Goal: Task Accomplishment & Management: Use online tool/utility

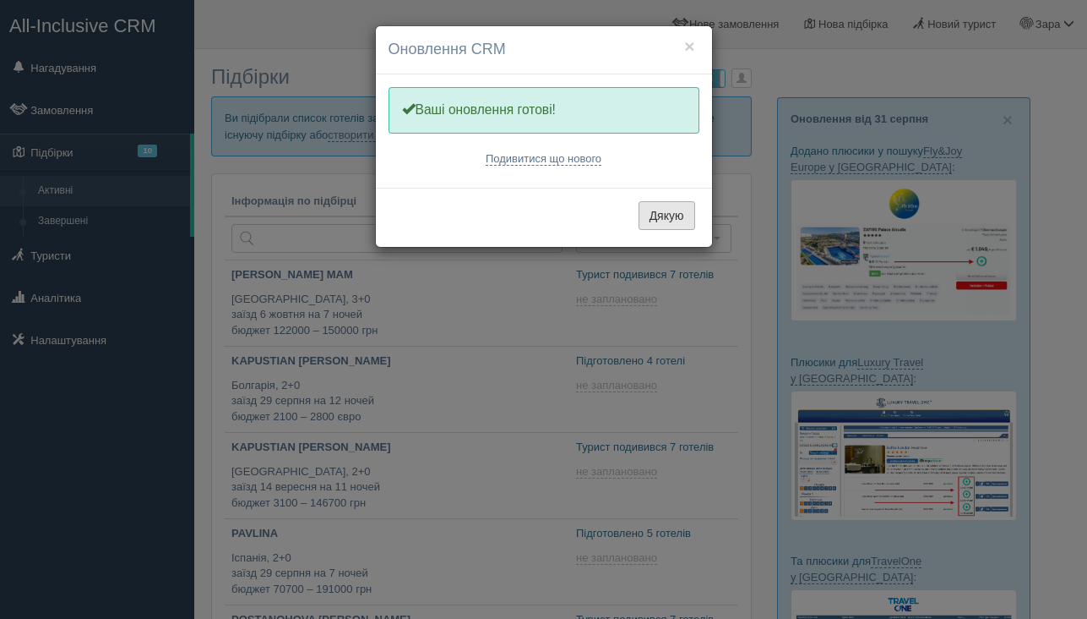
click at [674, 221] on button "Дякую" at bounding box center [667, 215] width 57 height 29
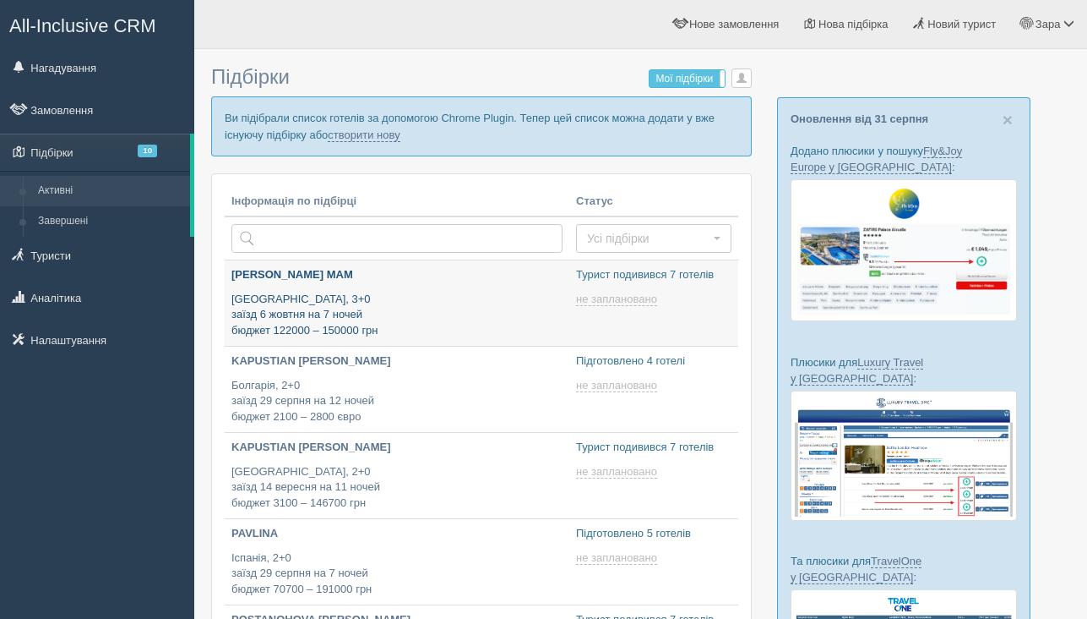
type input "2025-09-01 22:45"
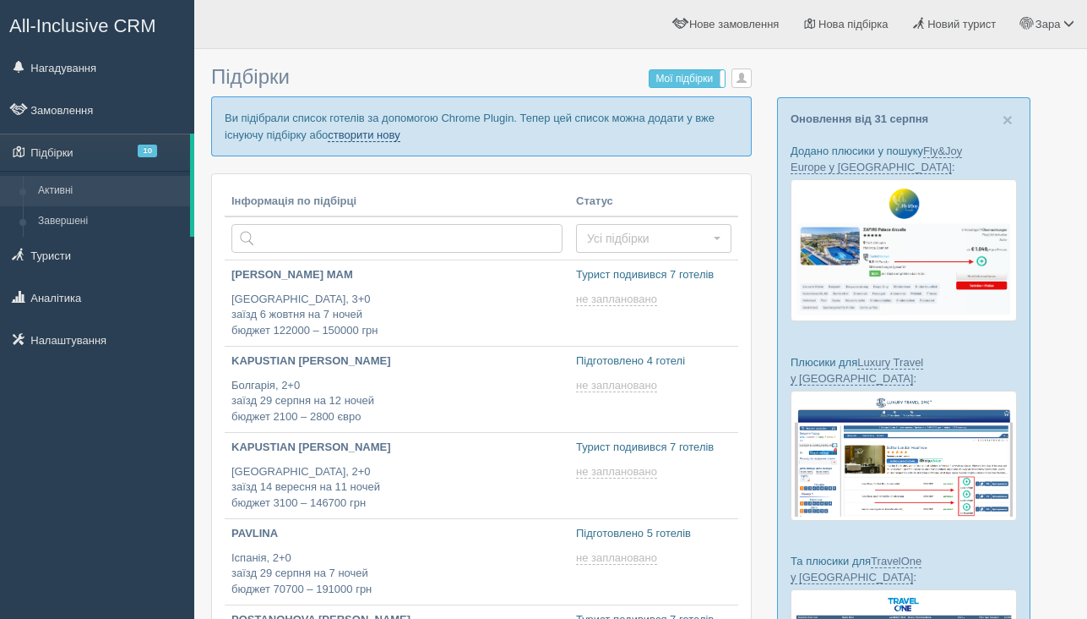
click at [400, 134] on link "створити нову" at bounding box center [364, 135] width 72 height 14
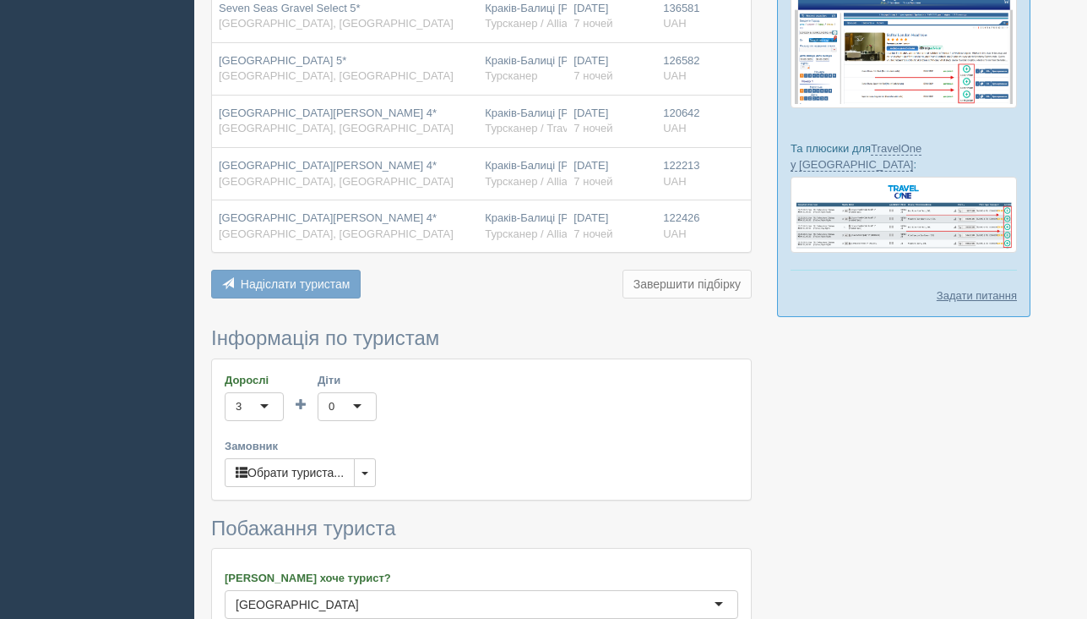
scroll to position [509, 0]
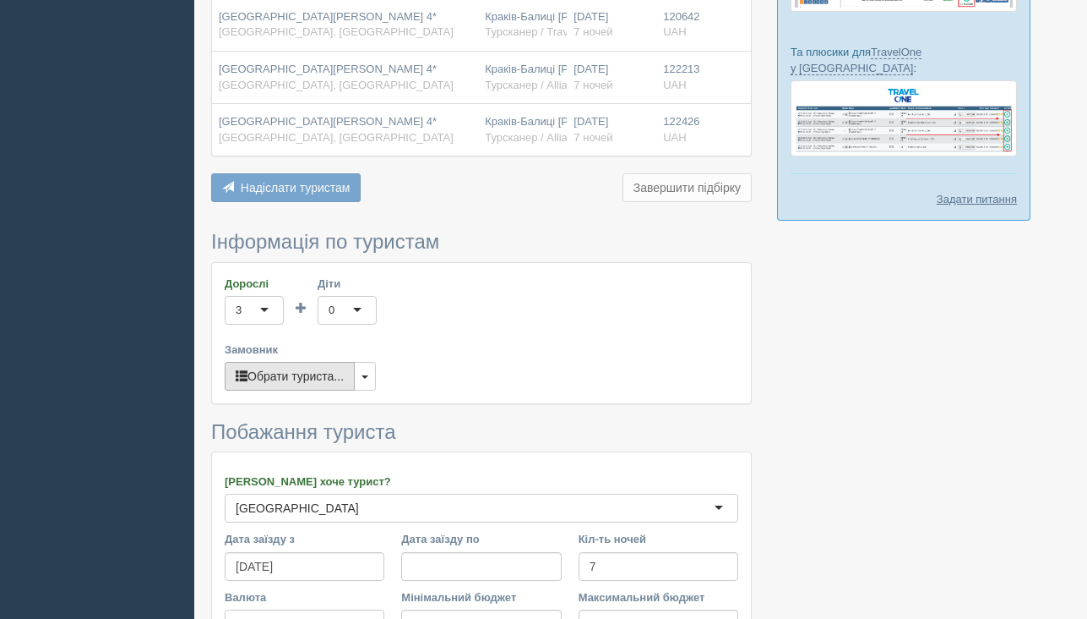
click at [320, 379] on button "Обрати туриста..." at bounding box center [290, 376] width 130 height 29
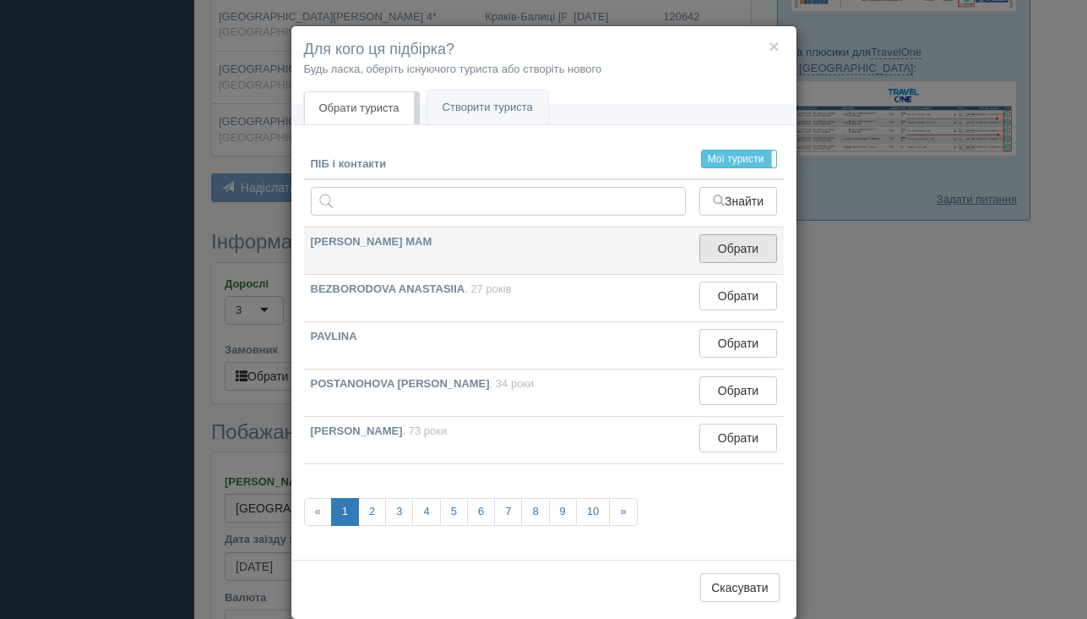
click at [724, 244] on button "Обрати" at bounding box center [738, 248] width 77 height 29
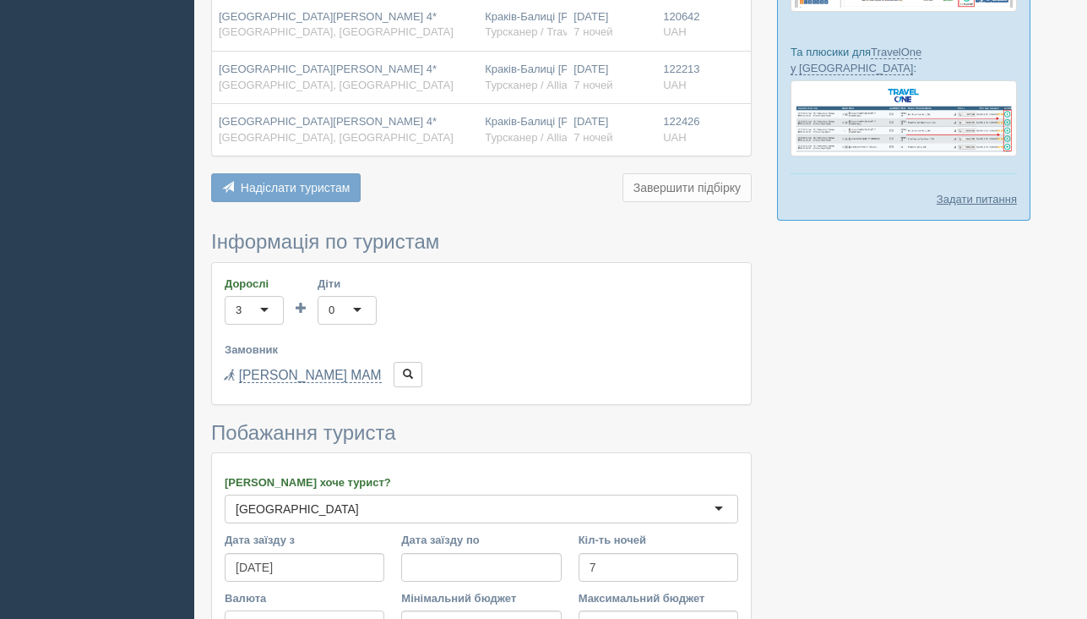
scroll to position [755, 0]
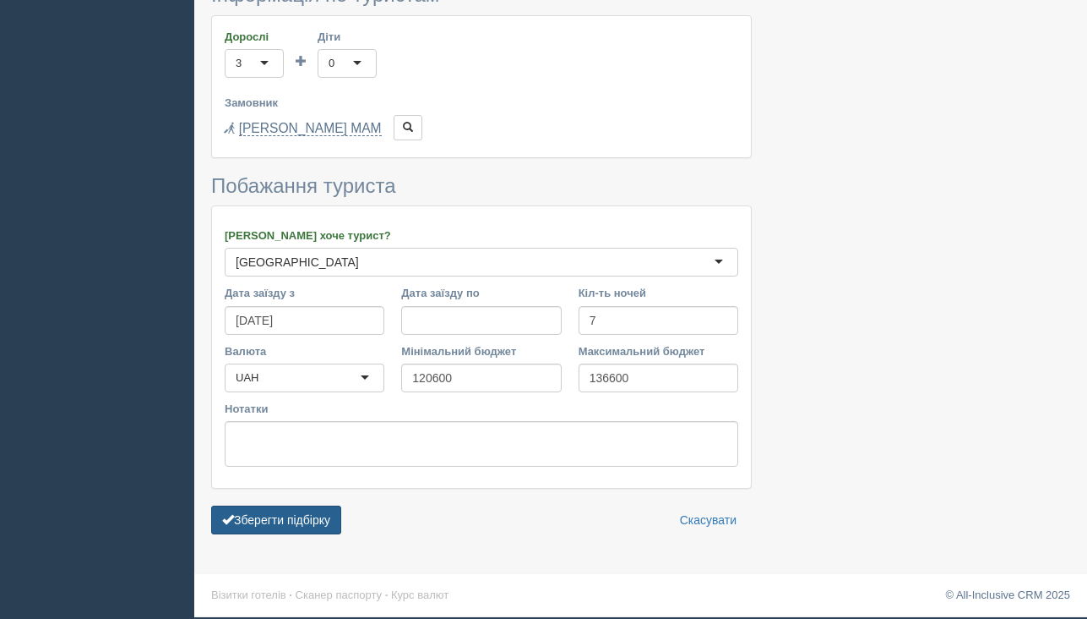
click at [330, 523] on button "Зберегти підбірку" at bounding box center [276, 519] width 130 height 29
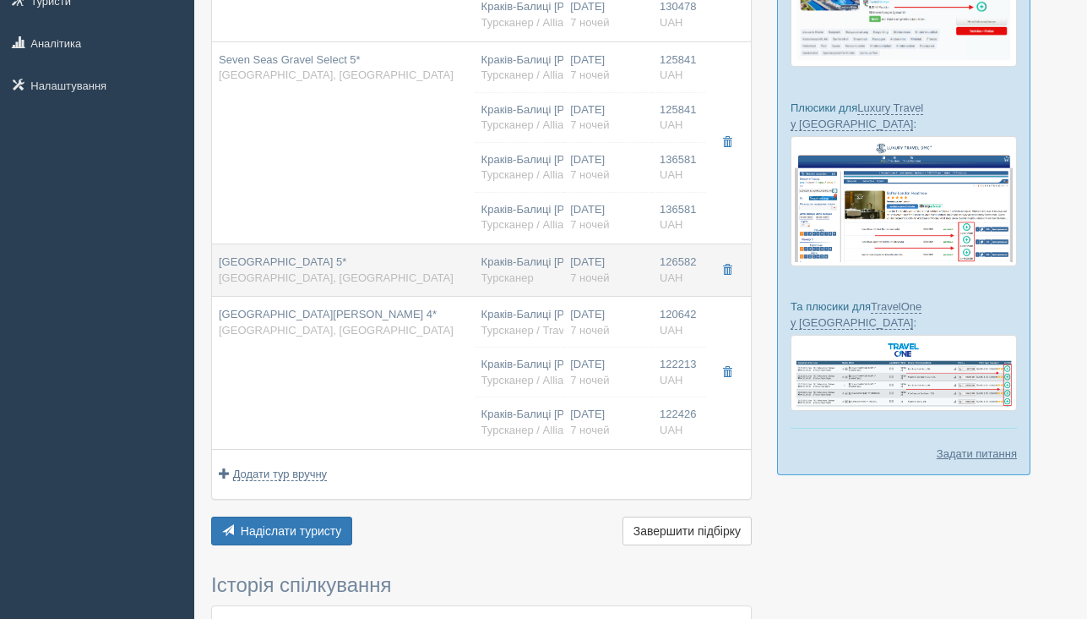
scroll to position [256, 0]
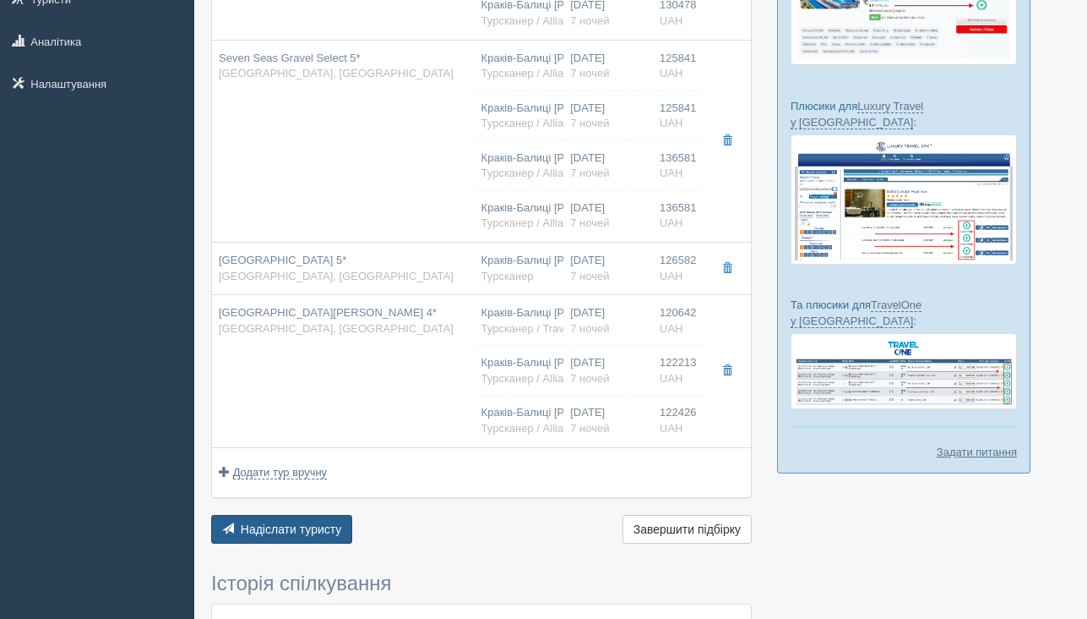
click at [281, 536] on span "Надіслати туристу" at bounding box center [291, 529] width 101 height 14
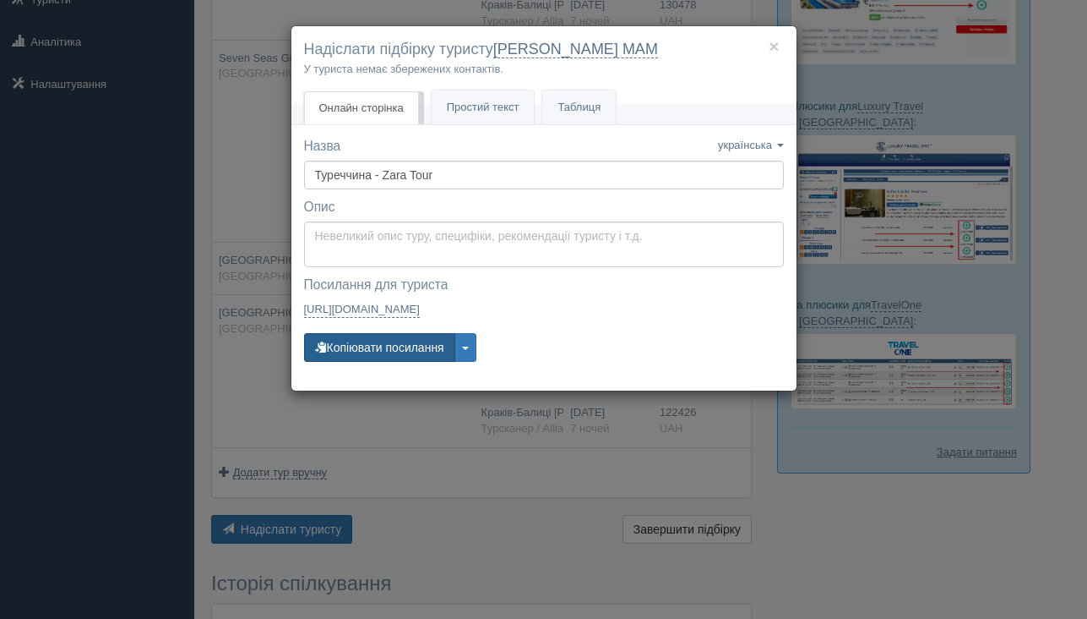
click at [357, 346] on button "Копіювати посилання" at bounding box center [379, 347] width 151 height 29
click at [780, 50] on h4 "Надіслати підбірку туристу [PERSON_NAME] MAM" at bounding box center [544, 50] width 480 height 22
click at [777, 52] on button "×" at bounding box center [774, 46] width 10 height 18
